Goal: Check status: Check status

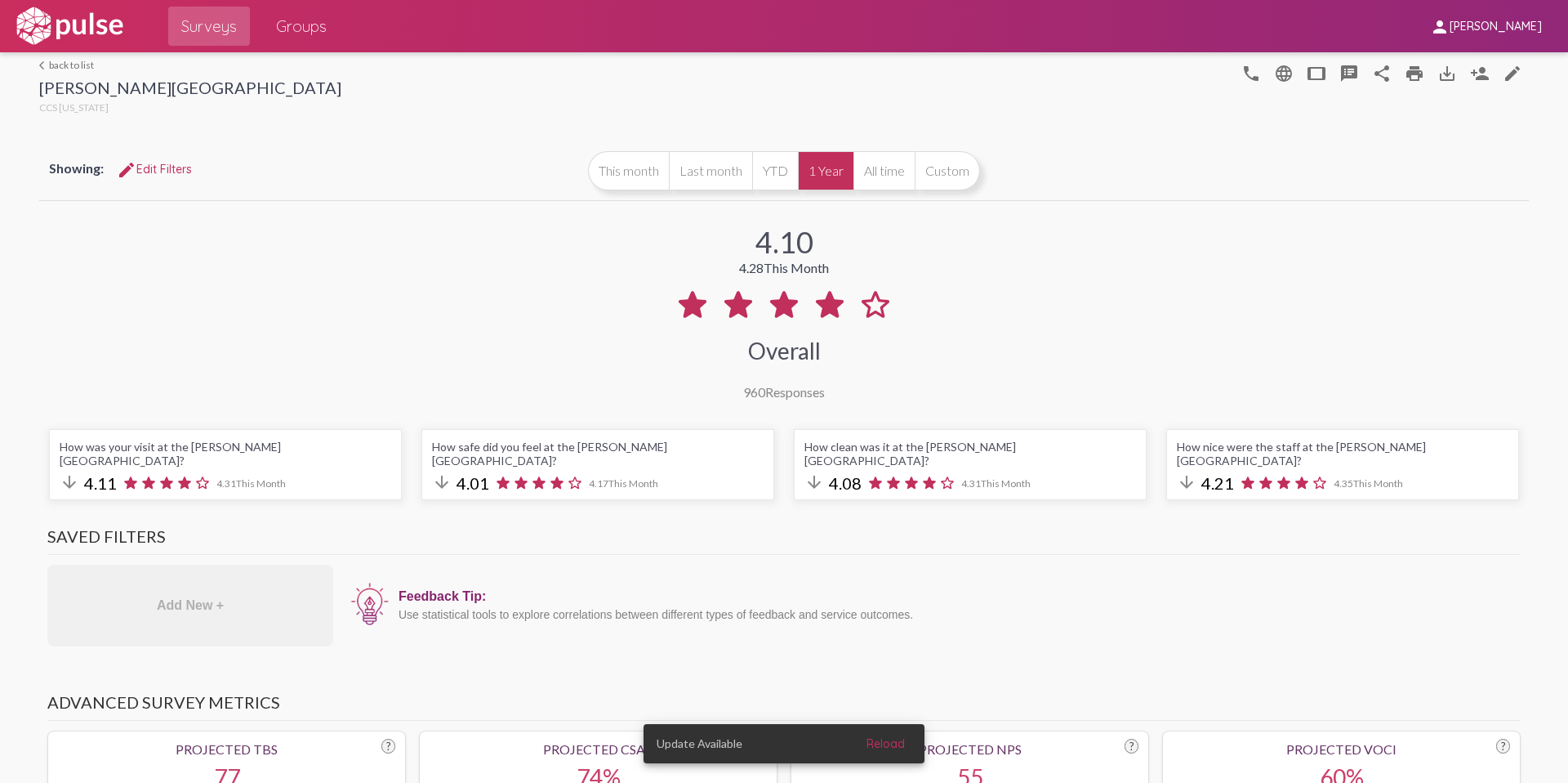
select select "Suggestion"
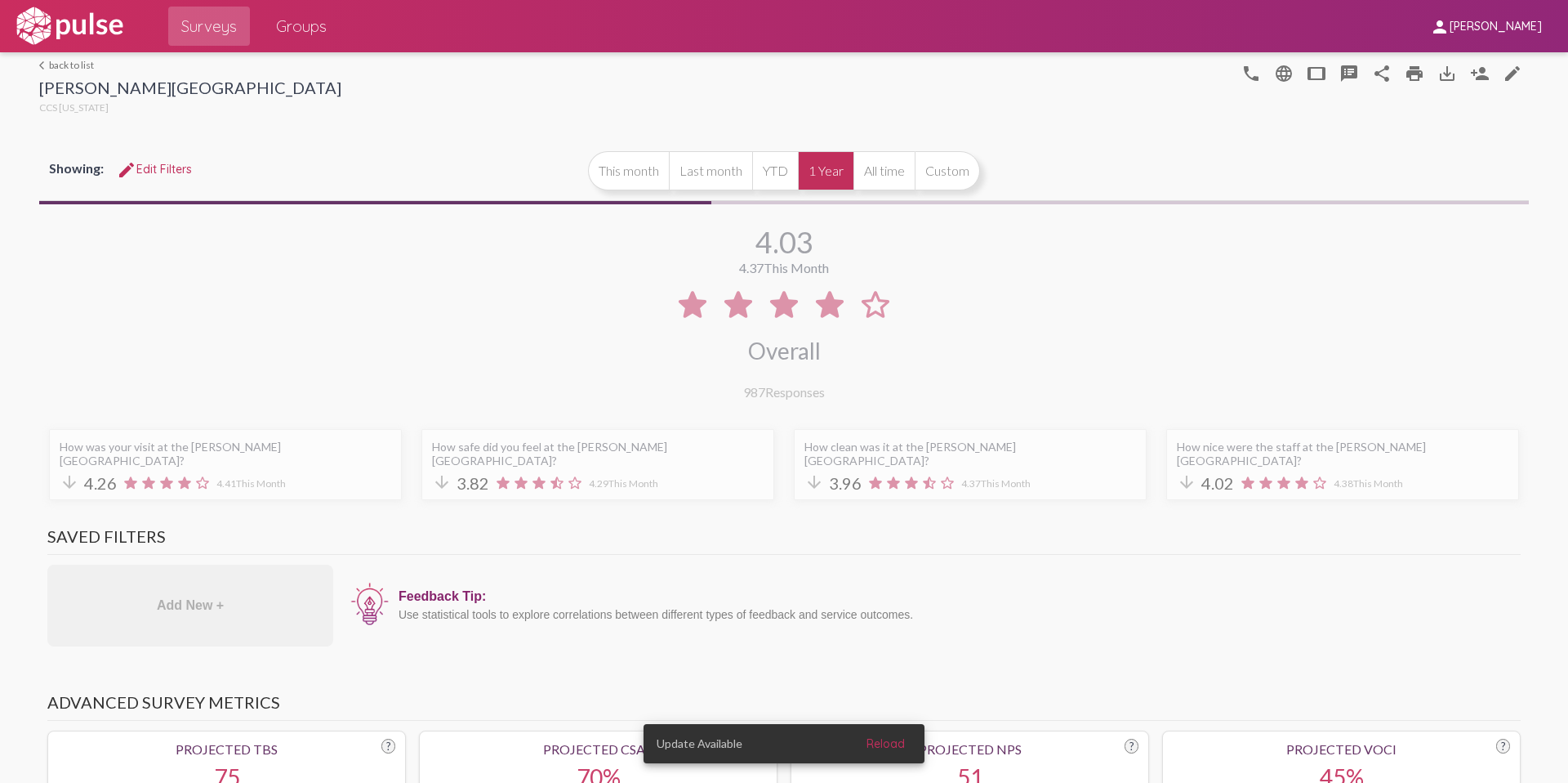
scroll to position [1622, 1]
